Goal: Find specific page/section: Find specific page/section

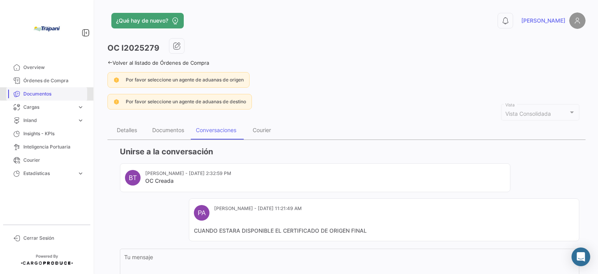
click at [48, 91] on span "Documentos" at bounding box center [53, 93] width 61 height 7
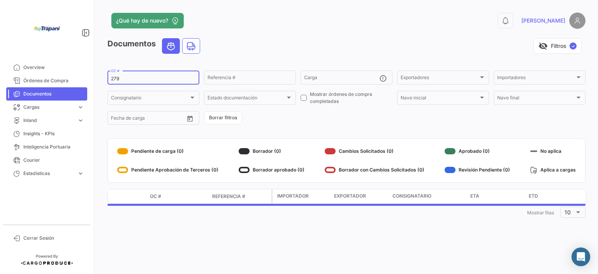
click at [126, 77] on input "279" at bounding box center [153, 78] width 85 height 5
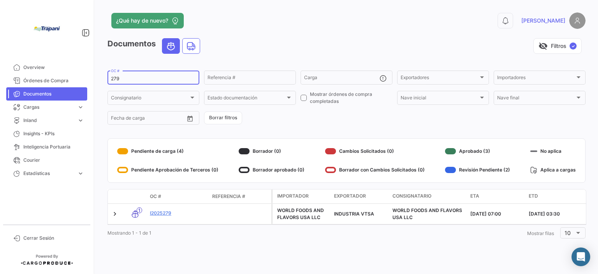
drag, startPoint x: 126, startPoint y: 77, endPoint x: 95, endPoint y: 78, distance: 31.2
click at [95, 78] on div "¿Qué hay de nuevo? 0 [PERSON_NAME] Documentos visibility_off Filtros ✓ 279 OC #…" at bounding box center [346, 137] width 503 height 274
type input "280"
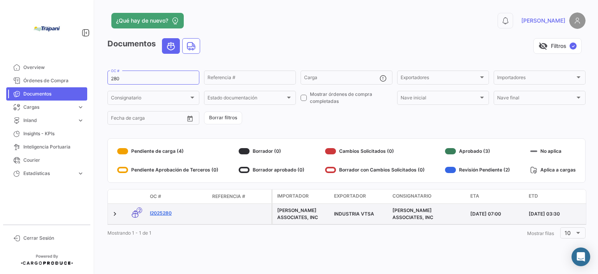
click at [166, 215] on link "I2025280" at bounding box center [178, 213] width 56 height 7
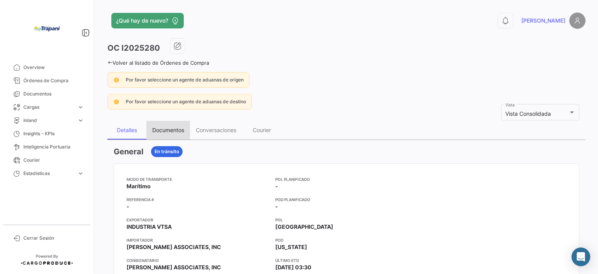
click at [160, 125] on div "Documentos" at bounding box center [168, 130] width 44 height 19
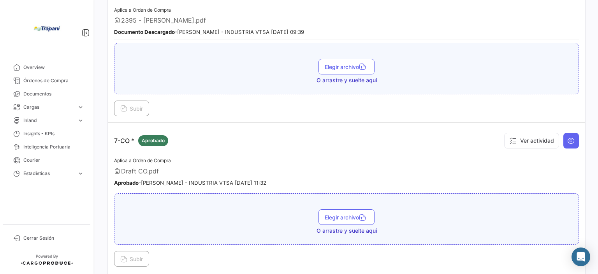
scroll to position [935, 0]
